Goal: Answer question/provide support

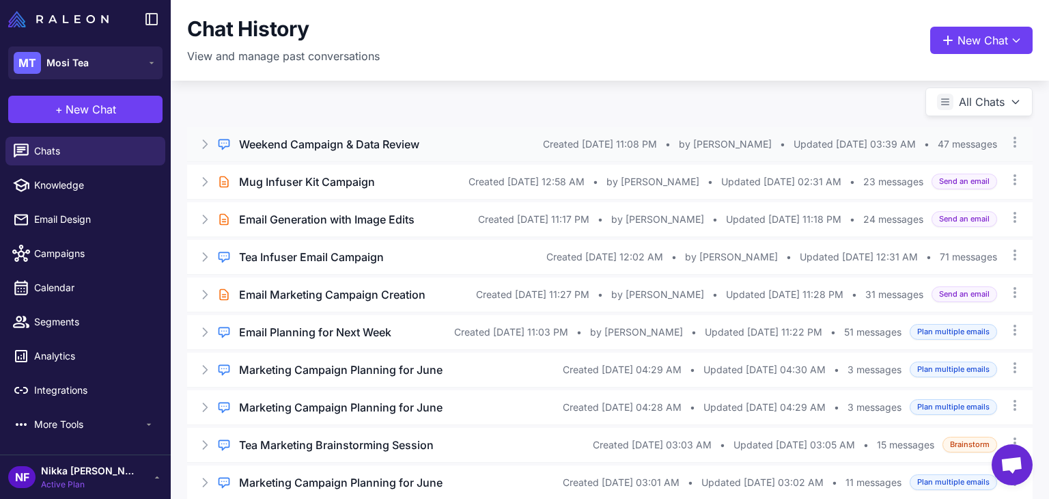
click at [381, 146] on h3 "Weekend Campaign & Data Review" at bounding box center [329, 144] width 180 height 16
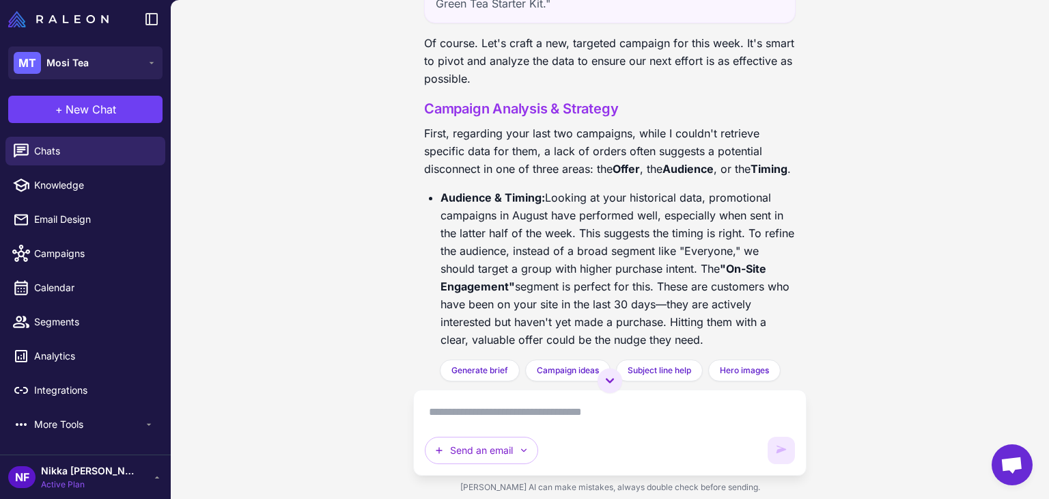
scroll to position [3977, 0]
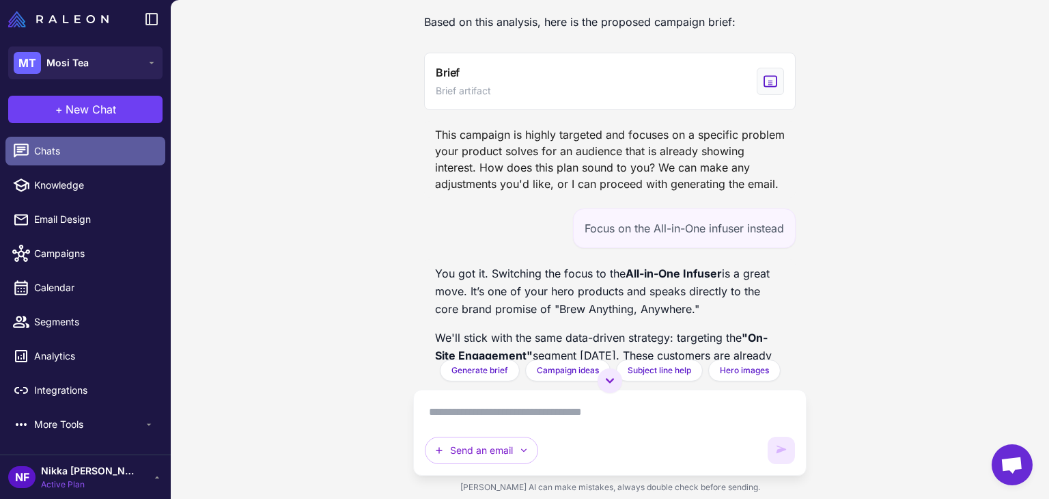
click at [75, 151] on span "Chats" at bounding box center [94, 150] width 120 height 15
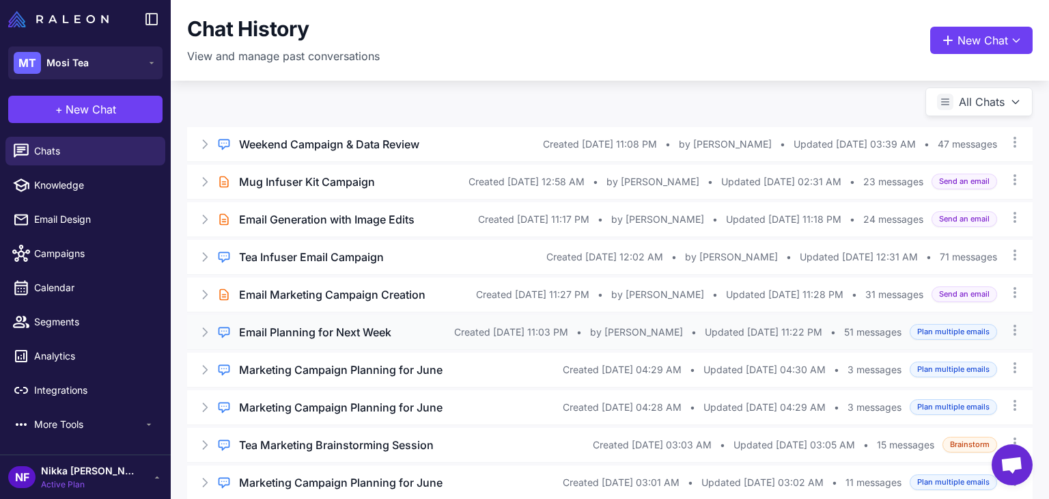
click at [281, 340] on h3 "Email Planning for Next Week" at bounding box center [315, 332] width 152 height 16
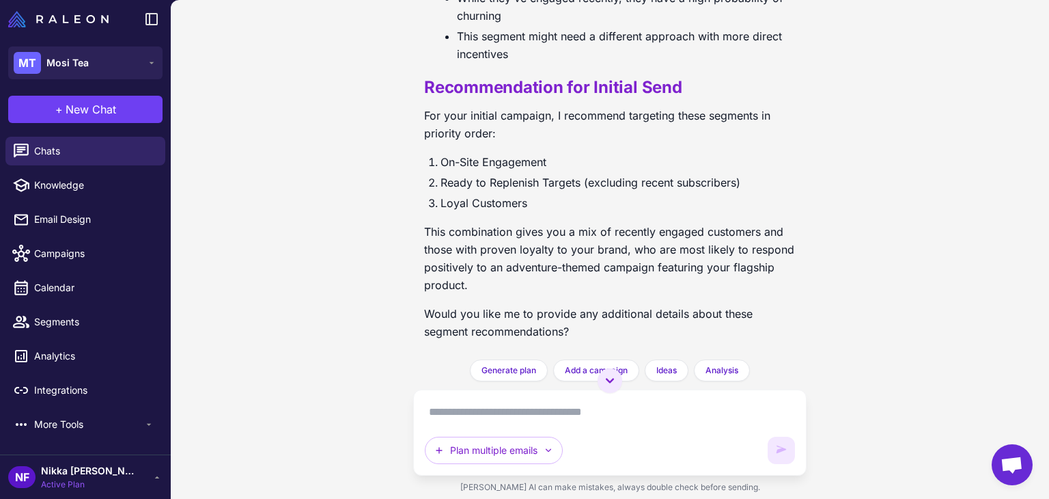
scroll to position [13830, 0]
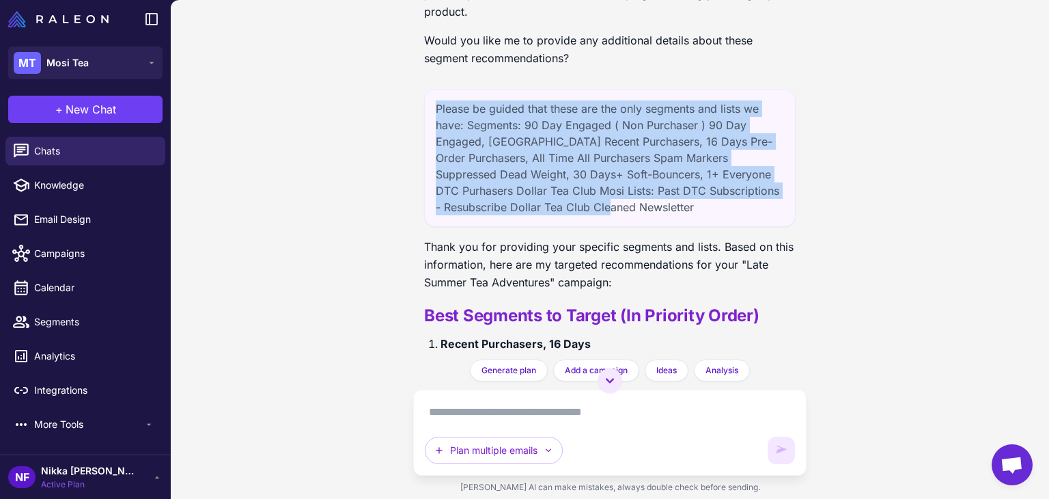
drag, startPoint x: 432, startPoint y: 155, endPoint x: 590, endPoint y: 258, distance: 188.2
click at [590, 227] on div "Please be guided that these are the only segments and lists we have: Segments: …" at bounding box center [610, 158] width 372 height 138
copy div "Please be guided that these are the only segments and lists we have: Segments: …"
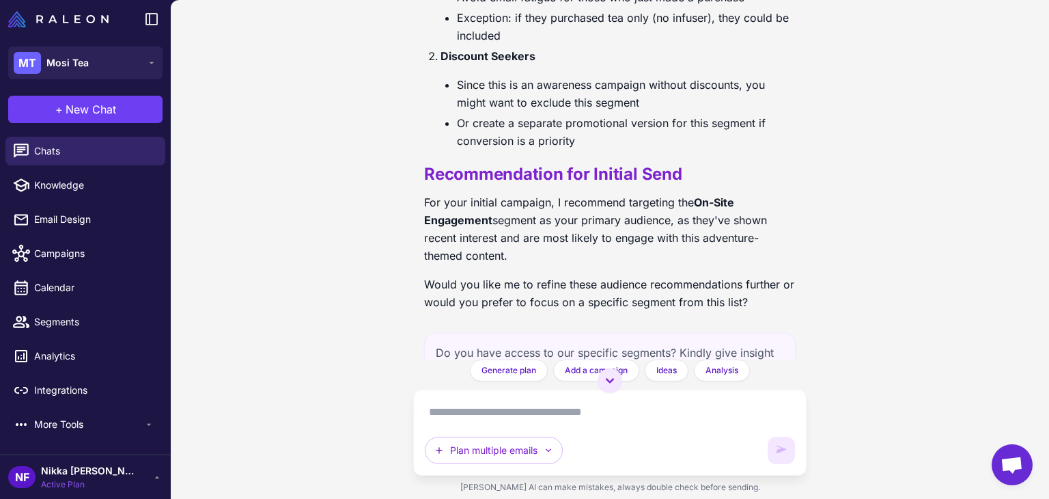
scroll to position [11985, 0]
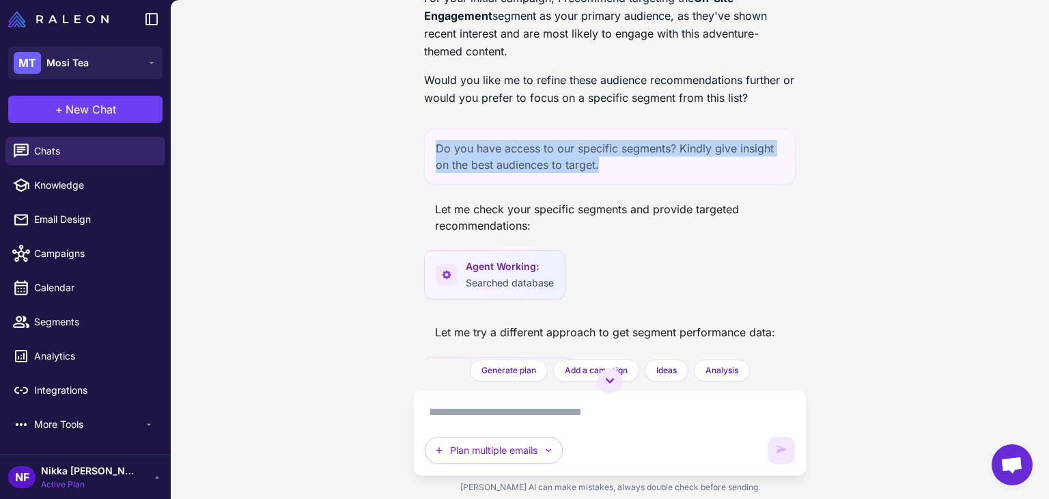
drag, startPoint x: 430, startPoint y: 204, endPoint x: 636, endPoint y: 221, distance: 206.4
click at [636, 184] on div "Do you have access to our specific segments? Kindly give insight on the best au…" at bounding box center [610, 156] width 372 height 56
copy div "Do you have access to our specific segments? Kindly give insight on the best au…"
